Goal: Transaction & Acquisition: Purchase product/service

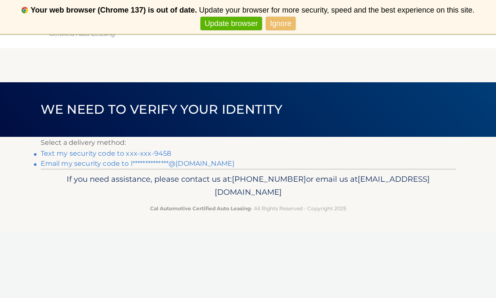
click at [161, 153] on link "Text my security code to xxx-xxx-9458" at bounding box center [106, 153] width 131 height 8
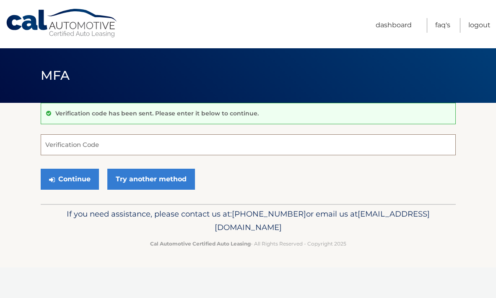
click at [161, 153] on input "Verification Code" at bounding box center [248, 144] width 415 height 21
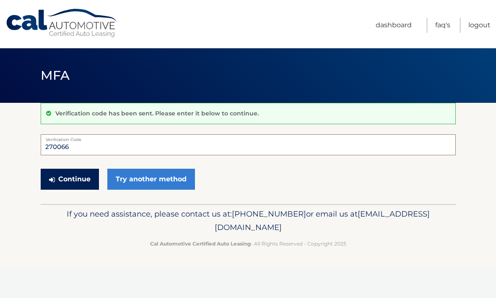
type input "270066"
click at [89, 182] on button "Continue" at bounding box center [70, 179] width 58 height 21
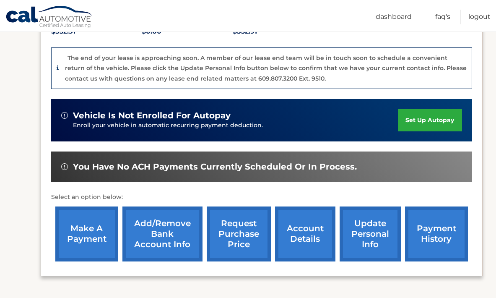
scroll to position [196, 0]
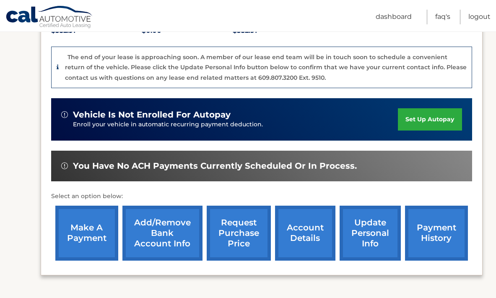
click at [93, 245] on link "make a payment" at bounding box center [86, 232] width 63 height 55
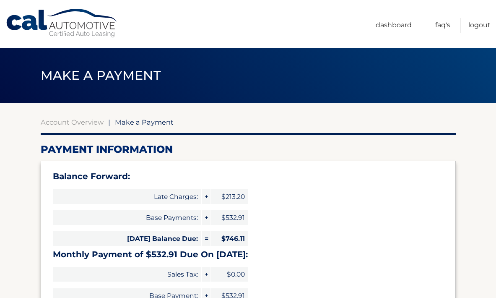
select select "N2VjNmRiN2ItZjRlOS00YjFiLThiYWItYmIxMjI4ZDI5OTAz"
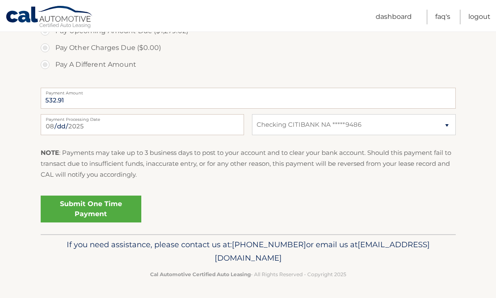
scroll to position [356, 0]
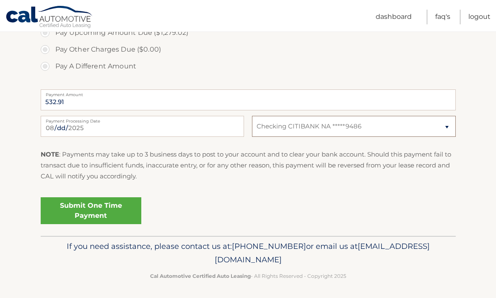
click at [355, 127] on select "Select Bank Account Checking CITIBANK NA *****9486" at bounding box center [353, 126] width 203 height 21
select select
click at [342, 129] on select "Select Bank Account Checking CITIBANK NA *****9486" at bounding box center [353, 126] width 203 height 21
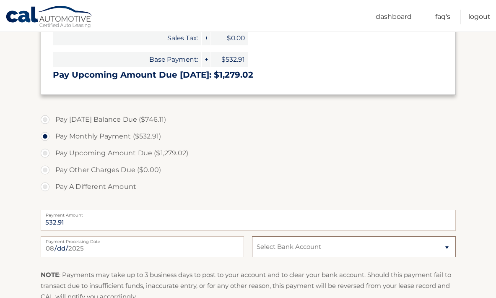
scroll to position [0, 0]
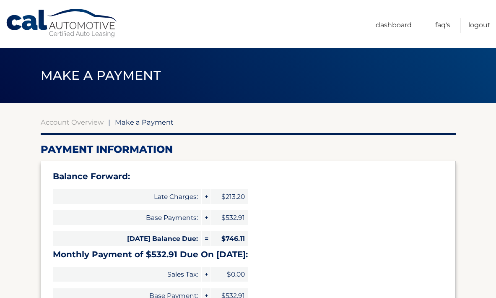
click at [43, 26] on link "Cal Automotive" at bounding box center [61, 23] width 113 height 30
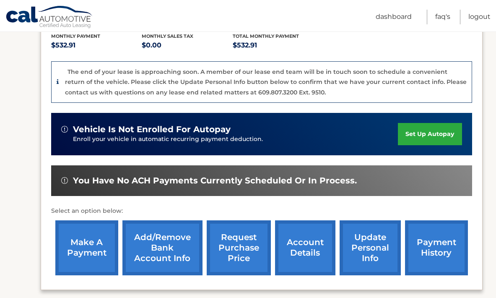
scroll to position [185, 0]
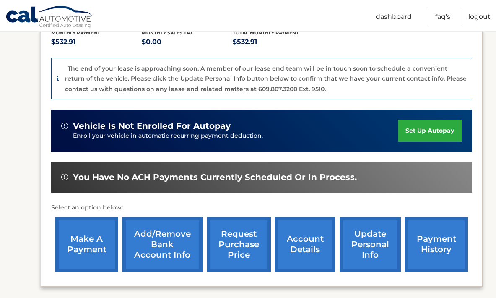
click at [166, 250] on link "Add/Remove bank account info" at bounding box center [162, 244] width 80 height 55
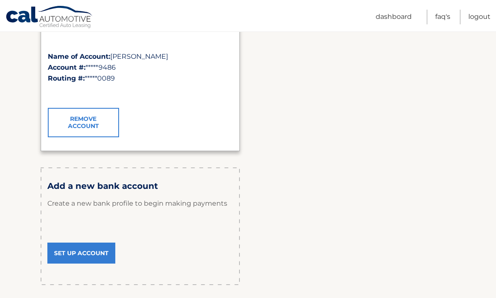
scroll to position [168, 0]
click at [72, 249] on link "Set Up Account" at bounding box center [81, 252] width 68 height 21
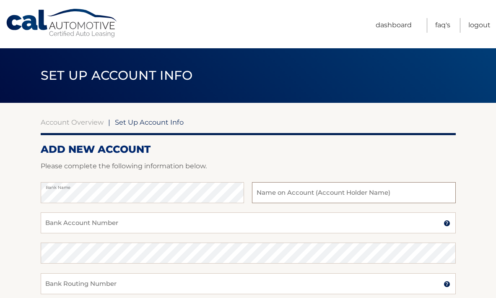
click at [342, 193] on input "text" at bounding box center [353, 192] width 203 height 21
type input "Pat Corso"
click at [205, 226] on input "Bank Account Number" at bounding box center [248, 222] width 415 height 21
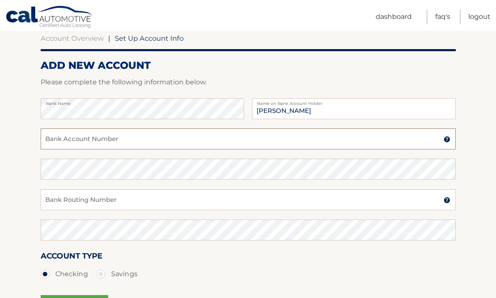
scroll to position [78, 0]
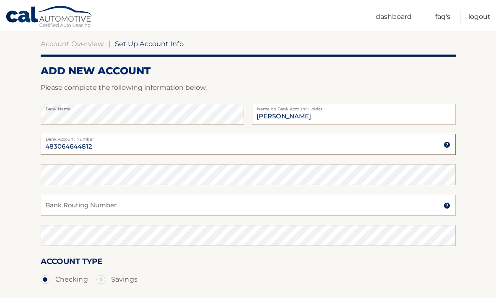
type input "483064644812"
click at [158, 210] on input "Bank Routing Number" at bounding box center [248, 205] width 415 height 21
type input "021000322"
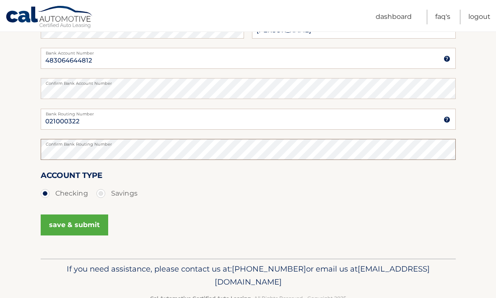
scroll to position [189, 0]
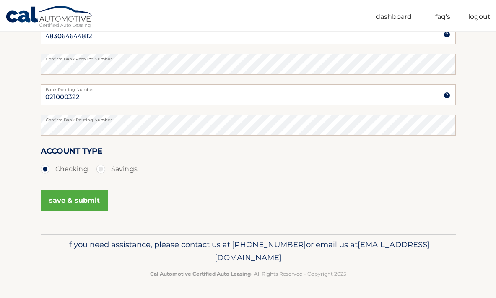
click at [80, 200] on button "save & submit" at bounding box center [74, 200] width 67 height 21
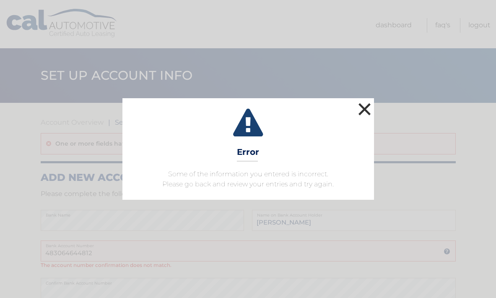
click at [363, 112] on button "×" at bounding box center [364, 109] width 17 height 17
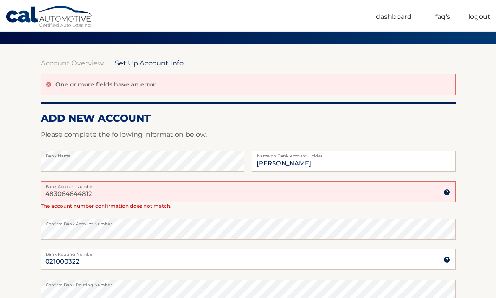
scroll to position [62, 0]
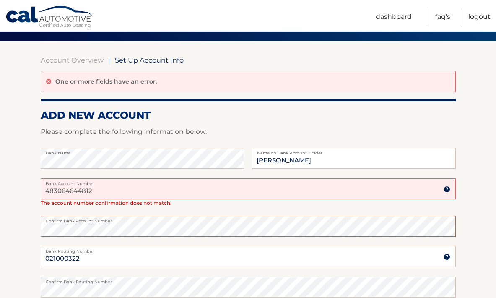
click at [0, 223] on html "Cal Automotive Menu Dashboard FAQ's Logout |" at bounding box center [248, 87] width 496 height 298
drag, startPoint x: 102, startPoint y: 188, endPoint x: -32, endPoint y: 169, distance: 135.5
click at [0, 169] on html "Cal Automotive Menu Dashboard FAQ's Logout |" at bounding box center [248, 87] width 496 height 298
type input "483064644812"
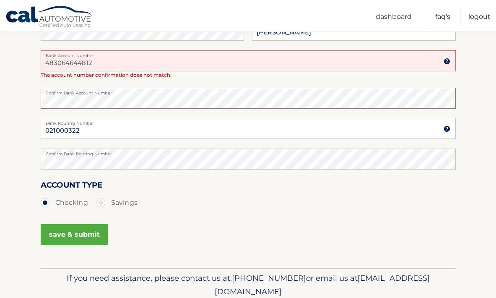
scroll to position [199, 0]
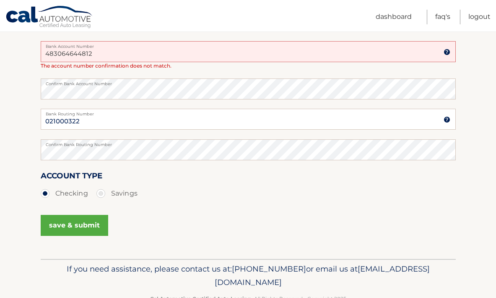
click at [78, 226] on button "save & submit" at bounding box center [74, 225] width 67 height 21
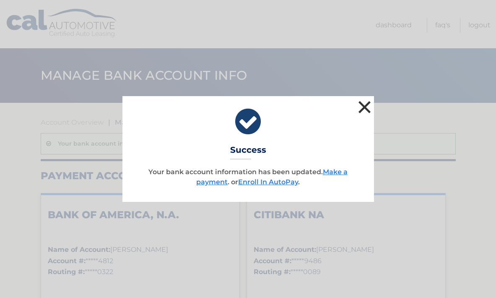
click at [369, 111] on button "×" at bounding box center [364, 107] width 17 height 17
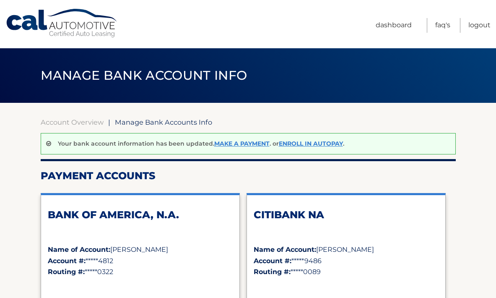
click at [70, 28] on link "Cal Automotive" at bounding box center [61, 23] width 113 height 30
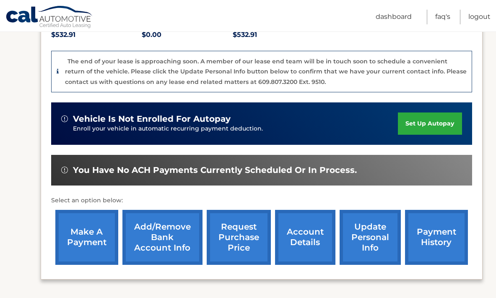
scroll to position [202, 0]
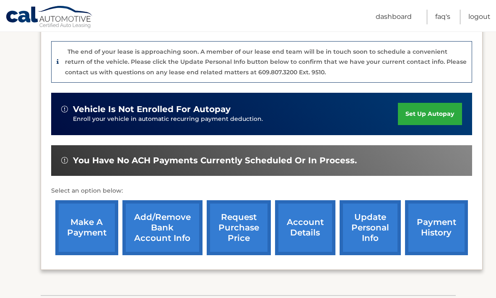
click at [90, 230] on link "make a payment" at bounding box center [86, 227] width 63 height 55
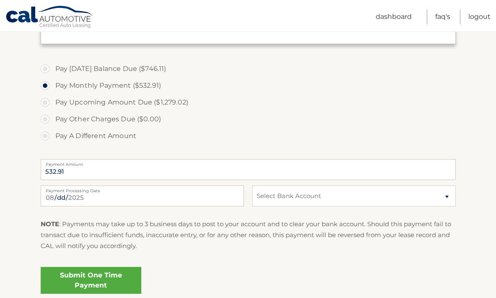
scroll to position [291, 0]
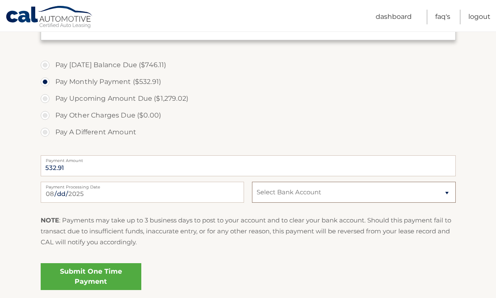
click at [339, 193] on select "Select Bank Account Checking BANK OF AMERICA, N.A. *****4812 Checking CITIBANK …" at bounding box center [353, 192] width 203 height 21
select select "NDBjYWU4YmMtOTljMC00NDE1LTgxN2EtNmM1MWM1Yzg5NjA5"
click at [112, 274] on link "Submit One Time Payment" at bounding box center [91, 276] width 101 height 27
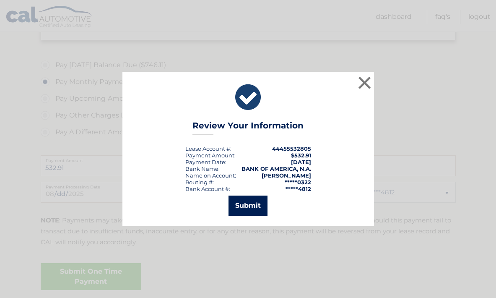
click at [254, 205] on button "Submit" at bounding box center [247, 205] width 39 height 20
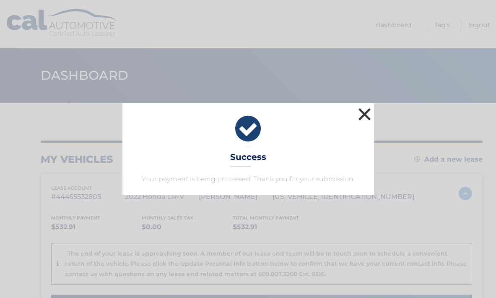
click at [362, 113] on button "×" at bounding box center [364, 114] width 17 height 17
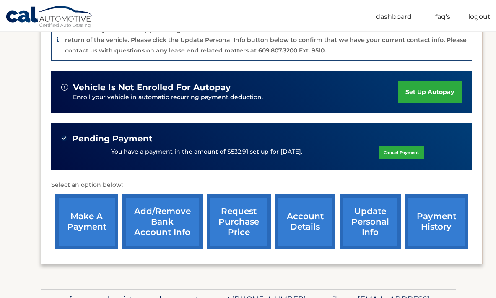
scroll to position [260, 0]
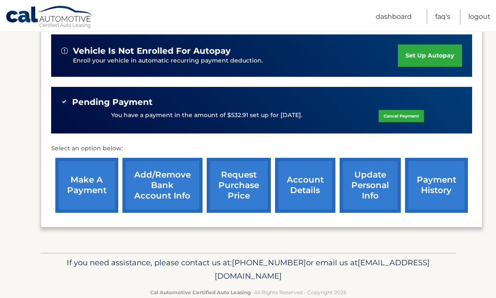
click at [311, 202] on link "account details" at bounding box center [305, 185] width 60 height 55
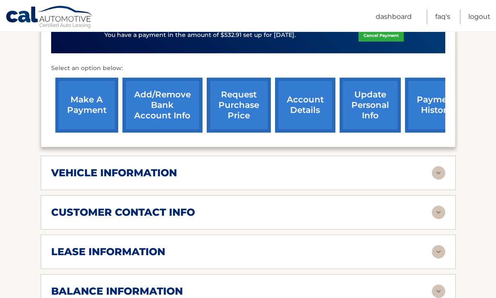
scroll to position [300, 0]
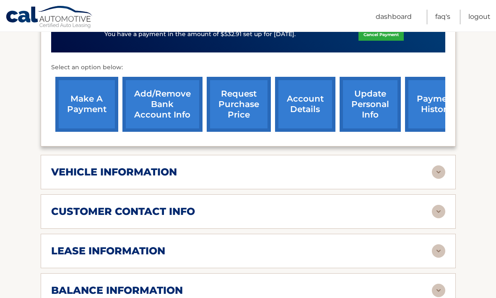
click at [441, 170] on img at bounding box center [438, 171] width 13 height 13
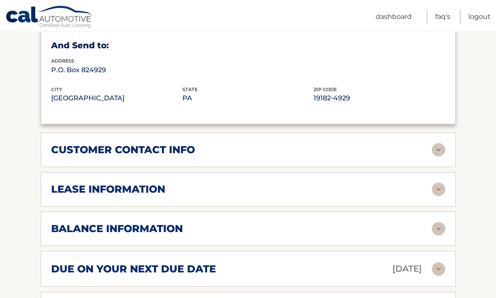
scroll to position [581, 0]
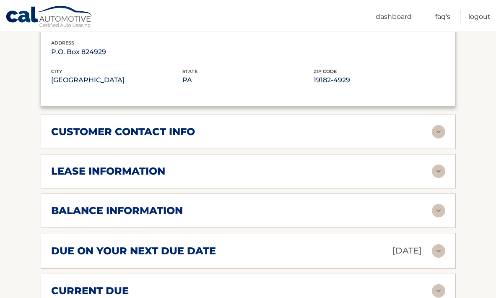
click at [438, 166] on img at bounding box center [438, 170] width 13 height 13
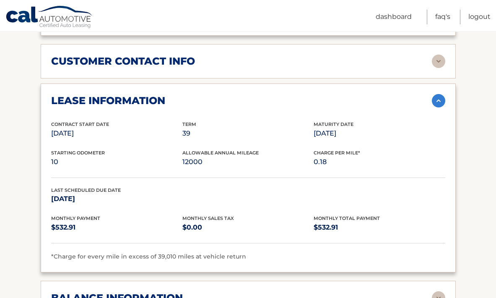
scroll to position [652, 0]
drag, startPoint x: 359, startPoint y: 130, endPoint x: 312, endPoint y: 126, distance: 47.1
click at [312, 126] on div "Contract Start Date [DATE] Term 39 Maturity Date [DATE]" at bounding box center [248, 134] width 394 height 29
drag, startPoint x: 100, startPoint y: 196, endPoint x: 50, endPoint y: 192, distance: 50.5
click at [50, 192] on div "lease information Contract Start Date [DATE] Term 39 Maturity Date [DATE] Start…" at bounding box center [248, 177] width 415 height 188
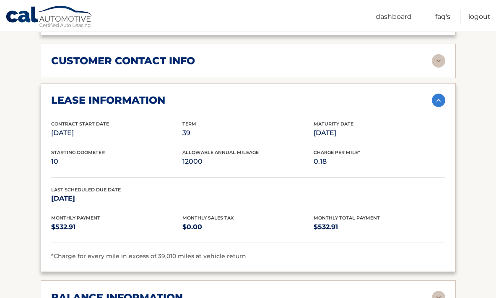
click at [132, 202] on div "Last Scheduled Due Date [DATE]" at bounding box center [248, 200] width 394 height 29
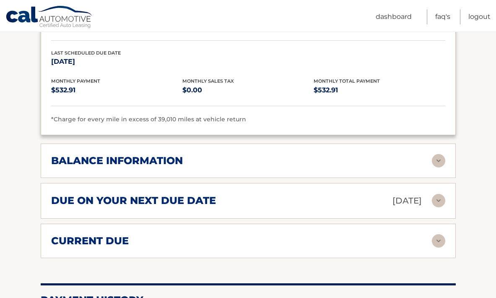
scroll to position [789, 0]
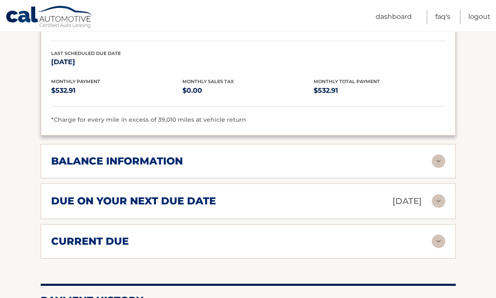
click at [438, 200] on img at bounding box center [438, 200] width 13 height 13
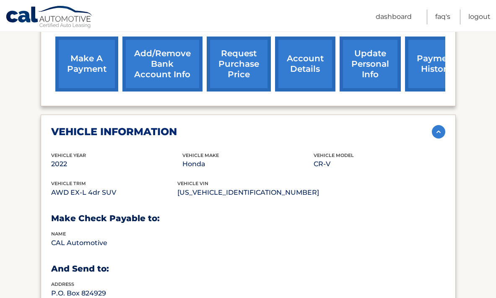
scroll to position [338, 0]
